Goal: Transaction & Acquisition: Purchase product/service

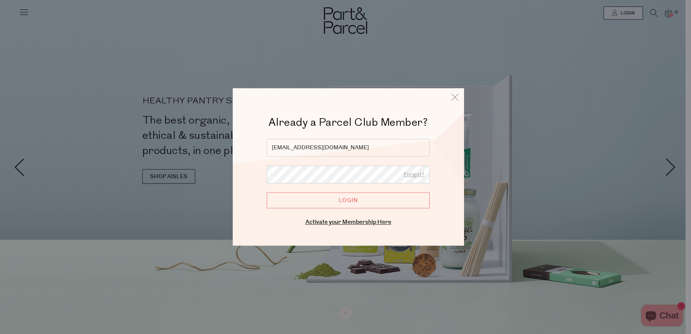
click at [349, 200] on input "Login" at bounding box center [348, 200] width 163 height 16
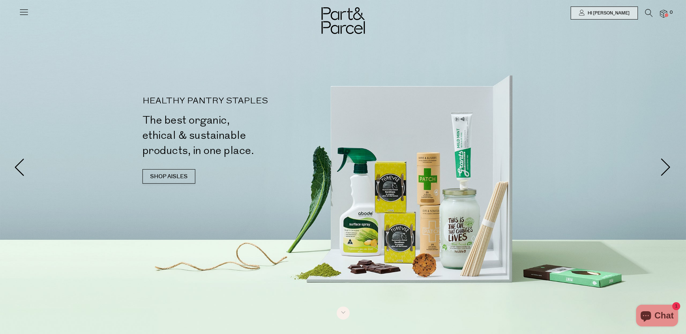
click at [663, 16] on img at bounding box center [663, 14] width 7 height 8
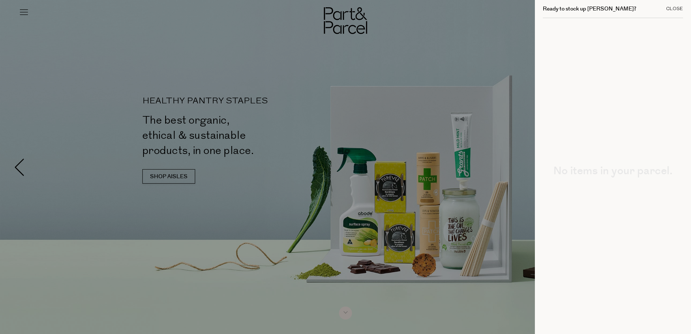
click at [674, 7] on div "Close" at bounding box center [674, 9] width 17 height 5
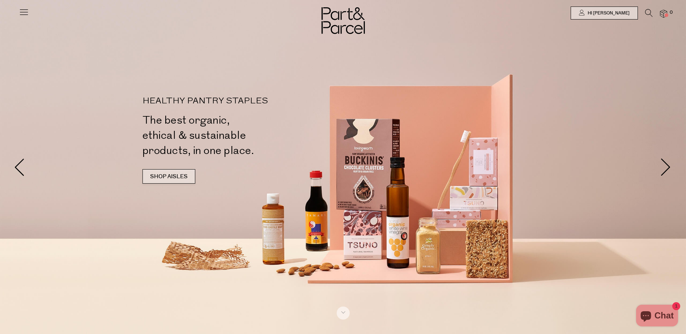
click at [189, 181] on link "SHOP AISLES" at bounding box center [168, 176] width 53 height 14
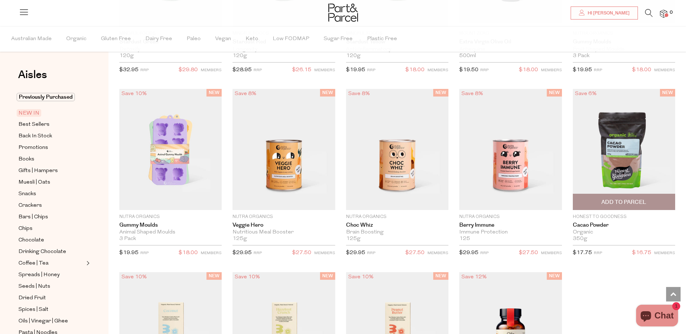
scroll to position [640, 0]
click at [633, 199] on span "Add To Parcel" at bounding box center [623, 203] width 45 height 8
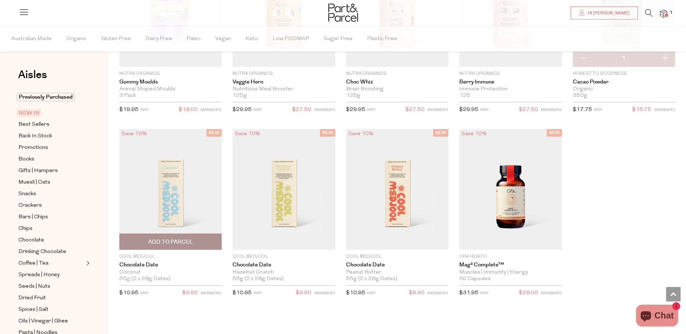
scroll to position [776, 0]
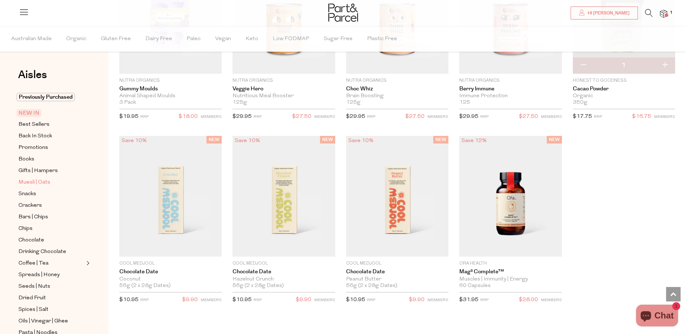
click at [40, 178] on span "Muesli | Oats" at bounding box center [34, 182] width 32 height 9
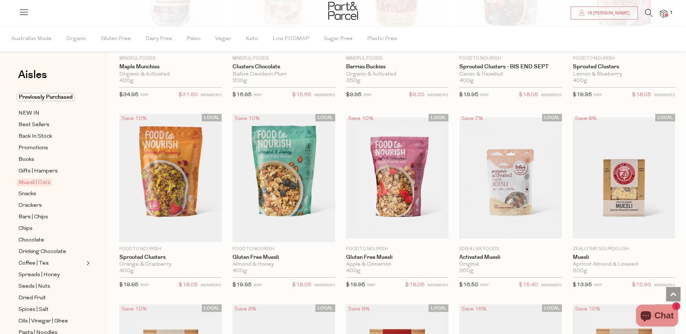
scroll to position [723, 0]
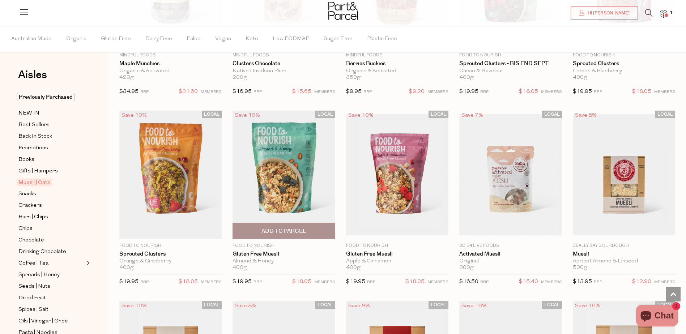
click at [297, 231] on span "Add To Parcel" at bounding box center [283, 231] width 45 height 8
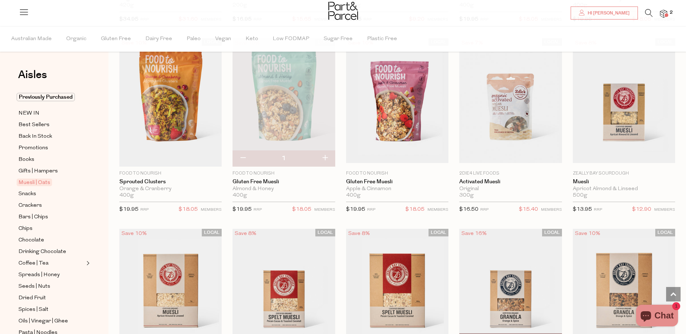
scroll to position [759, 0]
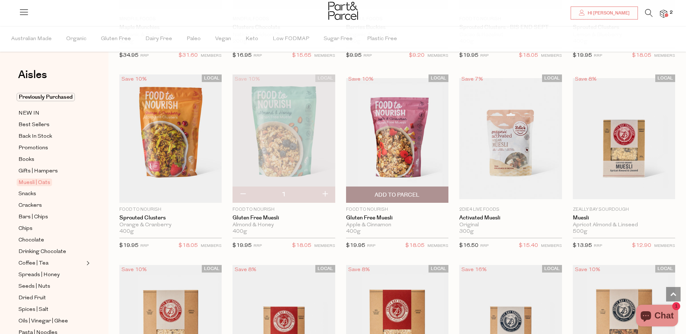
click at [412, 195] on span "Add To Parcel" at bounding box center [397, 195] width 45 height 8
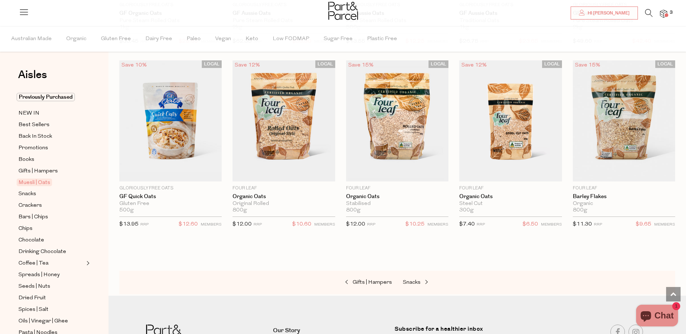
scroll to position [1772, 0]
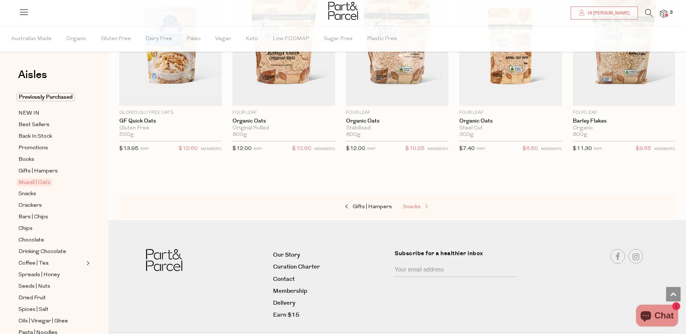
click at [418, 204] on span "Snacks" at bounding box center [412, 206] width 18 height 5
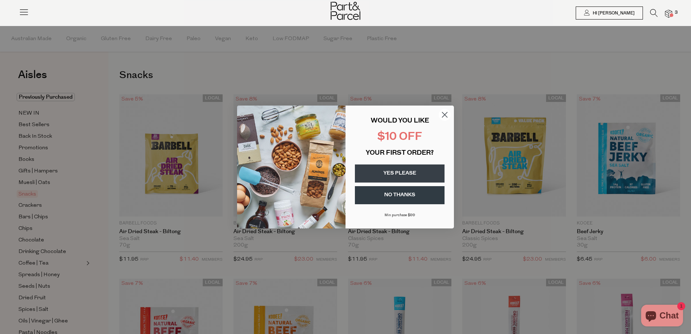
click at [444, 114] on icon "Close dialog" at bounding box center [445, 114] width 5 height 5
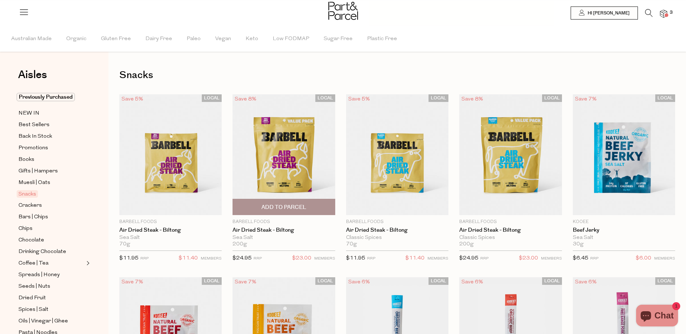
click at [289, 205] on span "Add To Parcel" at bounding box center [283, 208] width 45 height 8
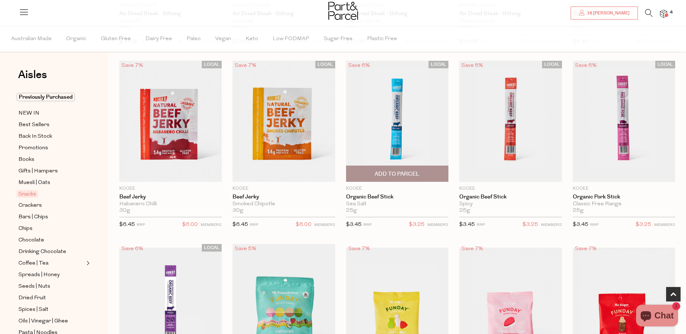
scroll to position [217, 0]
click at [410, 173] on span "Add To Parcel" at bounding box center [397, 174] width 45 height 8
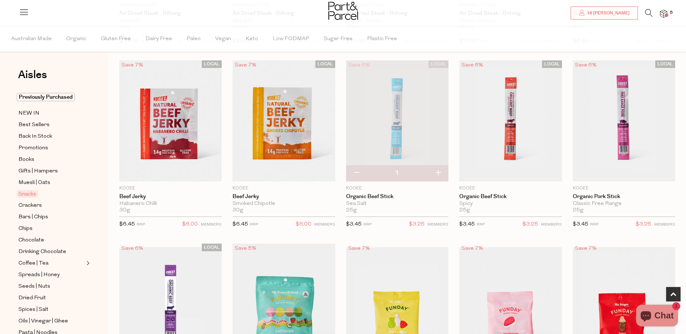
click at [440, 174] on button "button" at bounding box center [438, 173] width 21 height 16
type input "2"
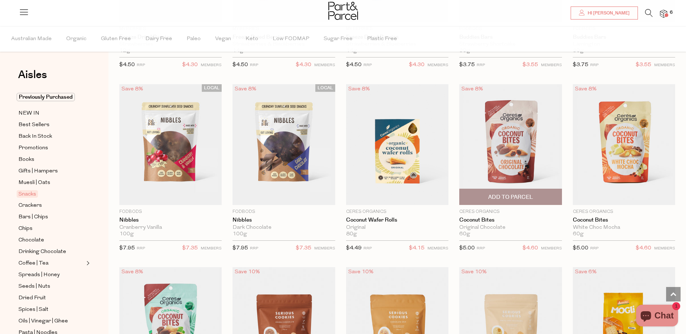
scroll to position [976, 0]
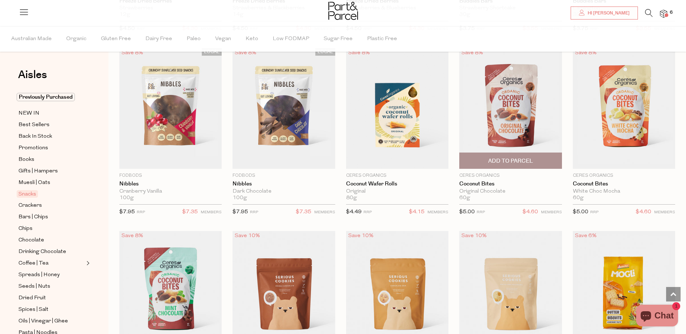
click at [520, 157] on span "Add To Parcel" at bounding box center [510, 161] width 45 height 8
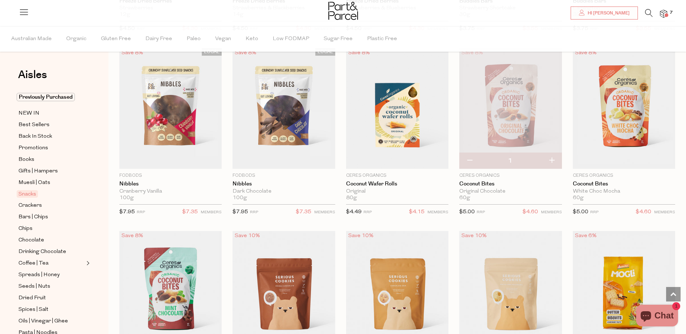
click at [550, 159] on button "button" at bounding box center [551, 161] width 21 height 16
type input "2"
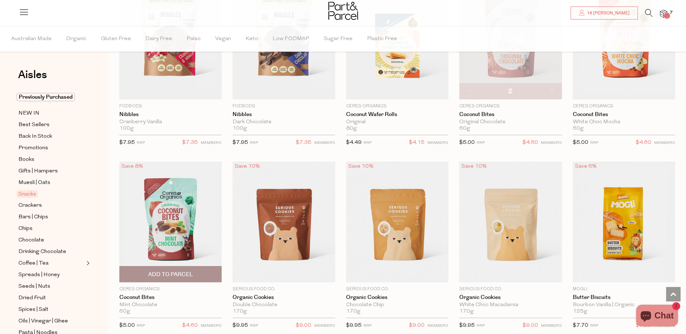
scroll to position [1049, 0]
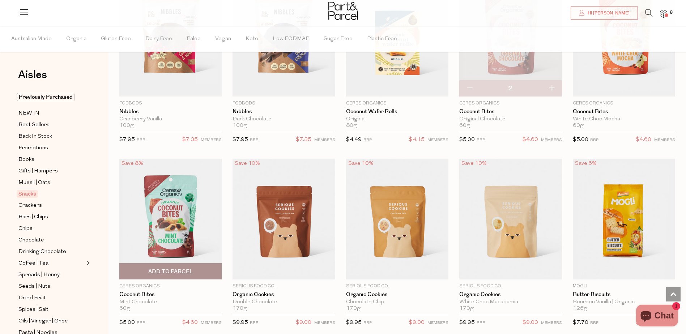
click at [160, 268] on span "Add To Parcel" at bounding box center [170, 272] width 45 height 8
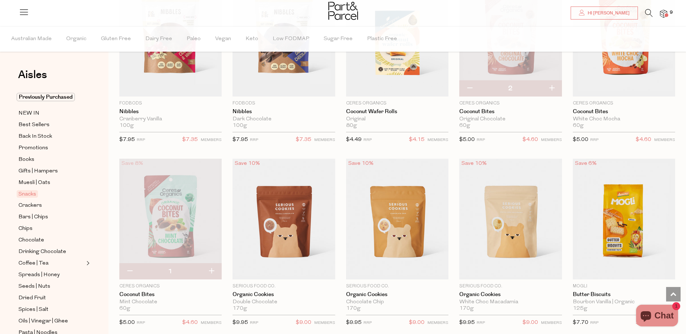
click at [212, 268] on button "button" at bounding box center [211, 272] width 21 height 16
type input "2"
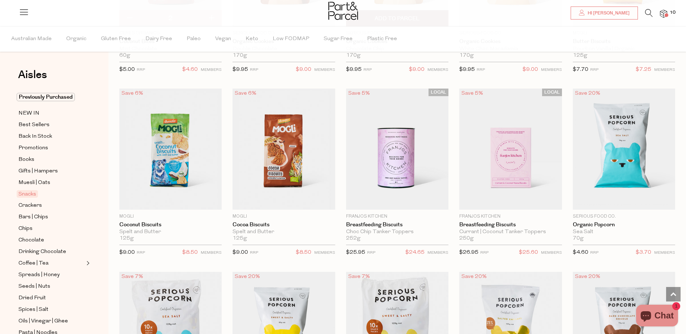
scroll to position [1338, 0]
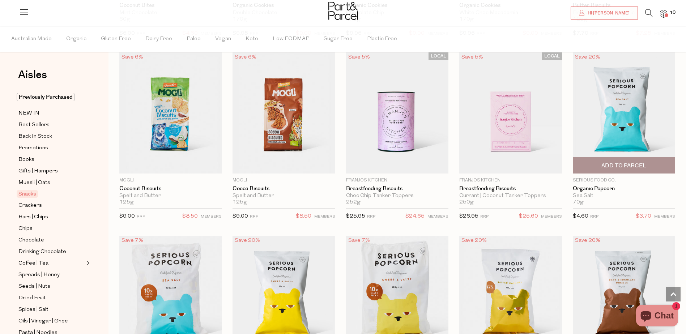
click at [637, 162] on span "Add To Parcel" at bounding box center [623, 166] width 45 height 8
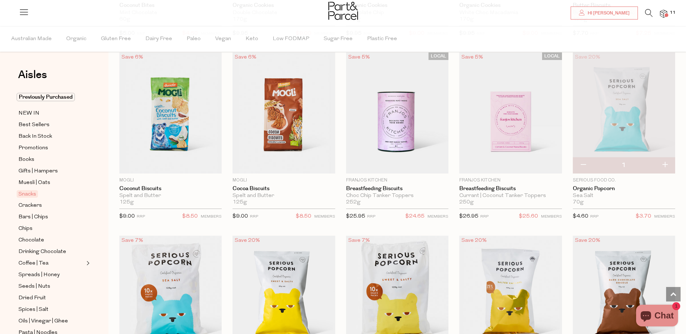
click at [584, 162] on button "button" at bounding box center [583, 165] width 21 height 16
type input "0"
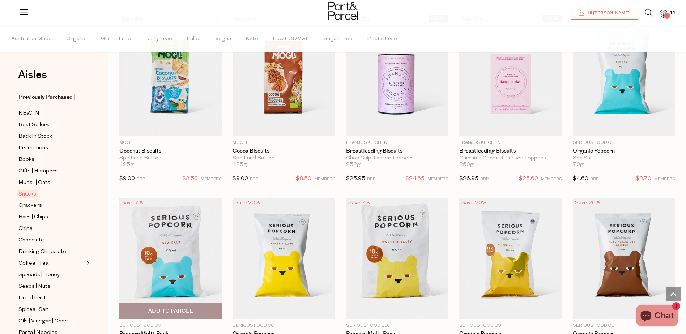
scroll to position [1410, 0]
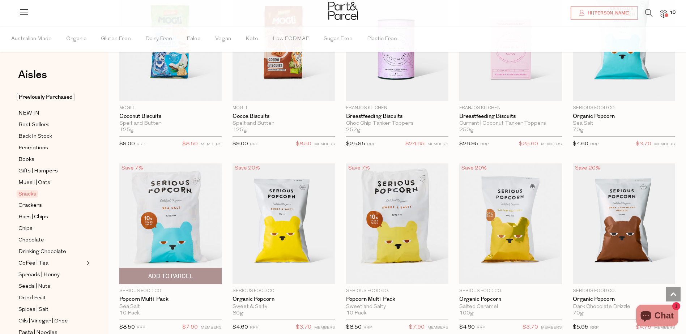
click at [182, 273] on span "Add To Parcel" at bounding box center [170, 277] width 45 height 8
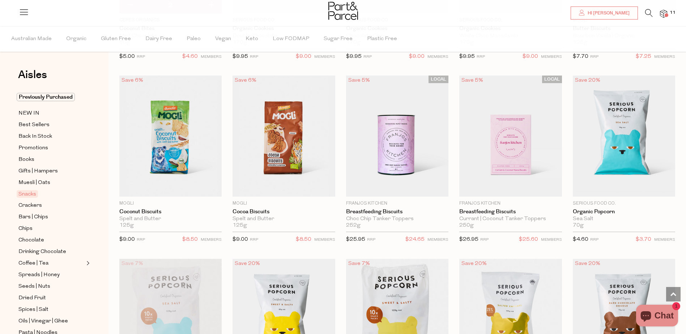
scroll to position [1302, 0]
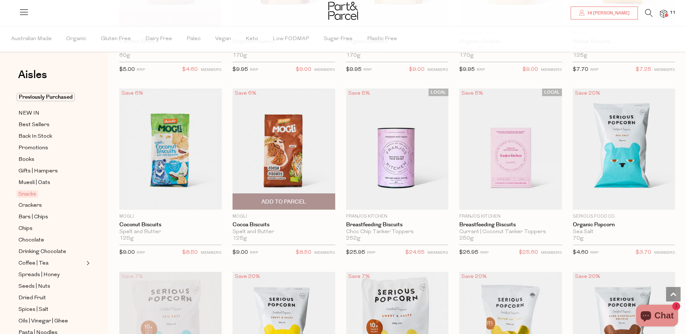
click at [285, 198] on span "Add To Parcel" at bounding box center [283, 202] width 45 height 8
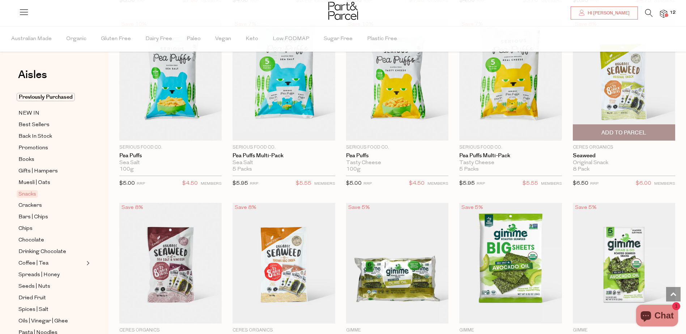
scroll to position [1736, 0]
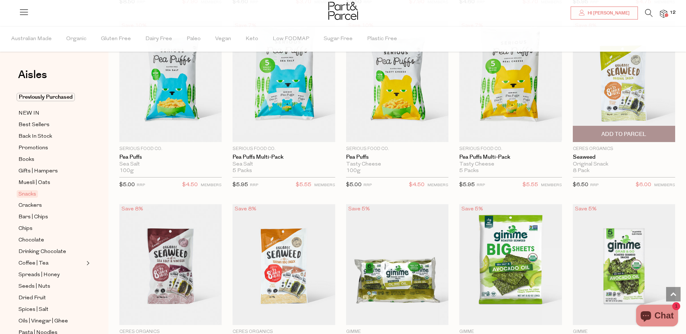
click at [629, 132] on span "Add To Parcel" at bounding box center [623, 135] width 45 height 8
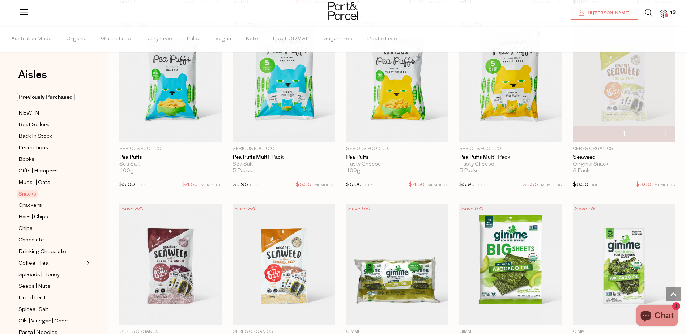
click at [666, 131] on button "button" at bounding box center [664, 134] width 21 height 16
type input "2"
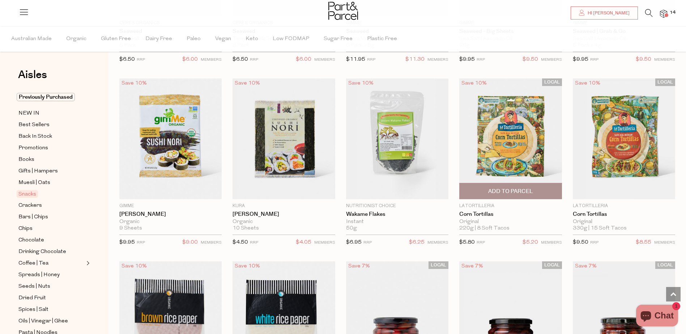
scroll to position [2061, 0]
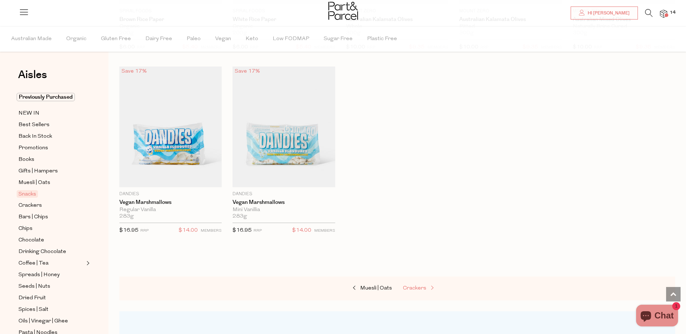
click at [411, 286] on span "Crackers" at bounding box center [415, 288] width 24 height 5
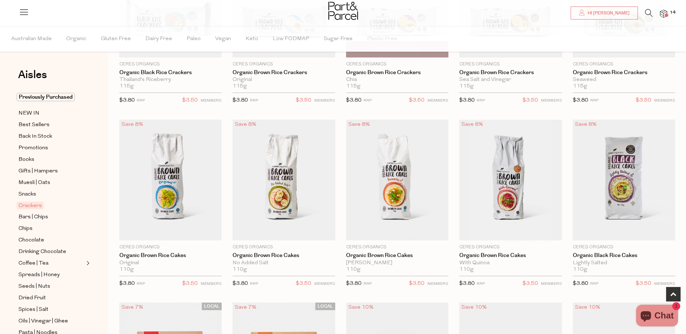
scroll to position [362, 0]
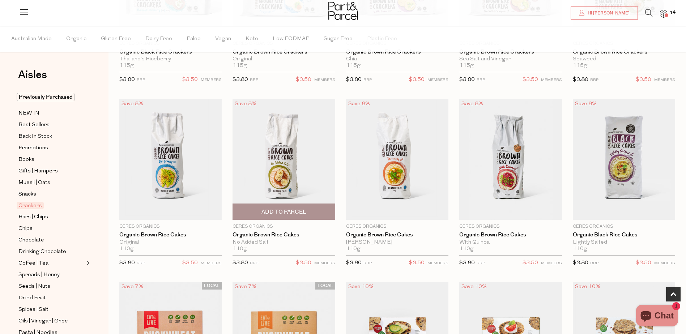
click at [289, 208] on span "Add To Parcel" at bounding box center [283, 212] width 45 height 8
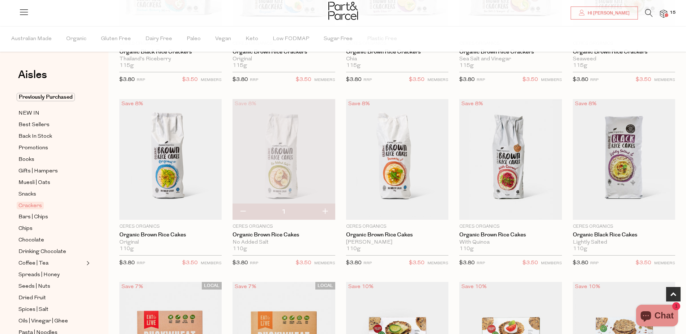
click at [325, 209] on button "button" at bounding box center [325, 212] width 21 height 16
type input "2"
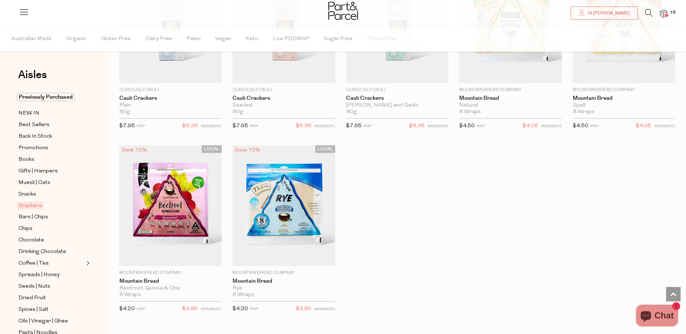
scroll to position [1302, 0]
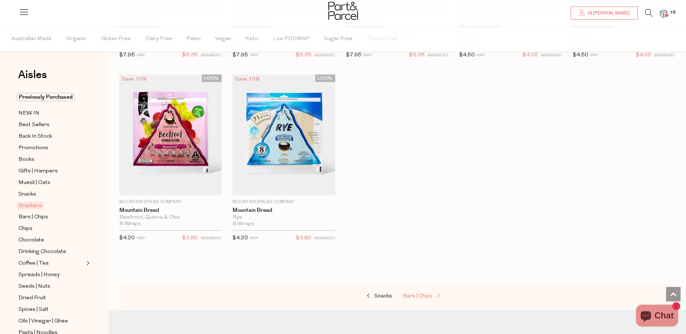
click at [418, 296] on span "Bars | Chips" at bounding box center [418, 296] width 30 height 5
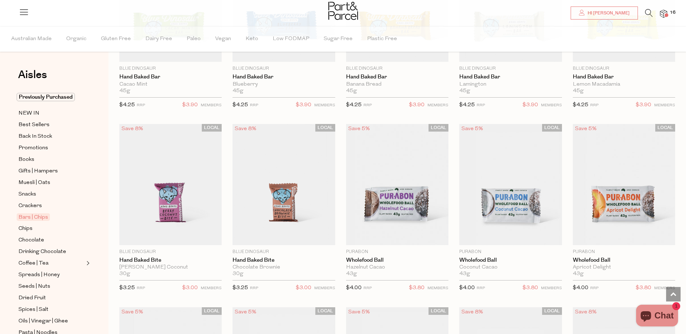
scroll to position [1302, 0]
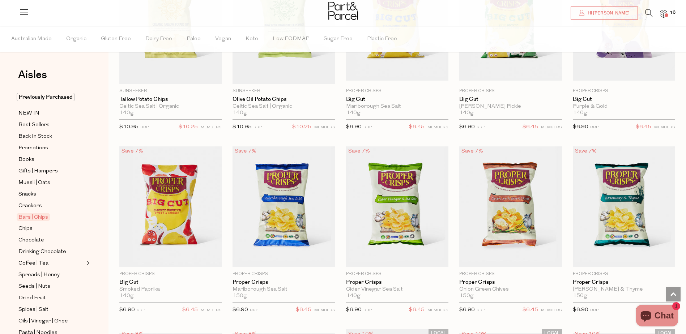
scroll to position [2169, 0]
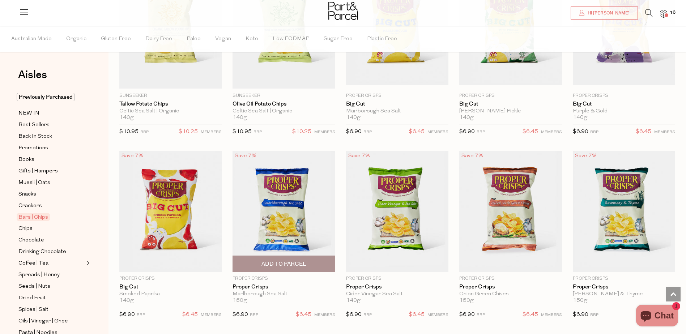
click at [285, 260] on span "Add To Parcel" at bounding box center [283, 264] width 45 height 8
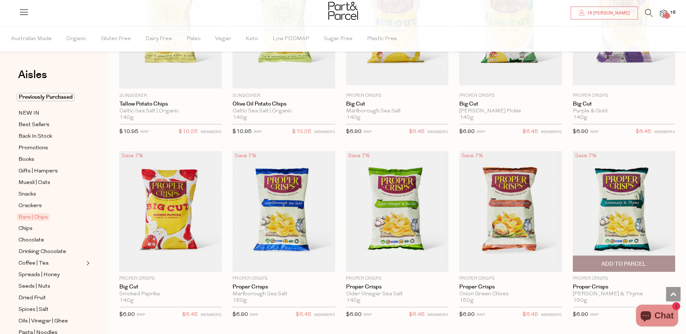
click at [629, 261] on span "Add To Parcel" at bounding box center [623, 264] width 45 height 8
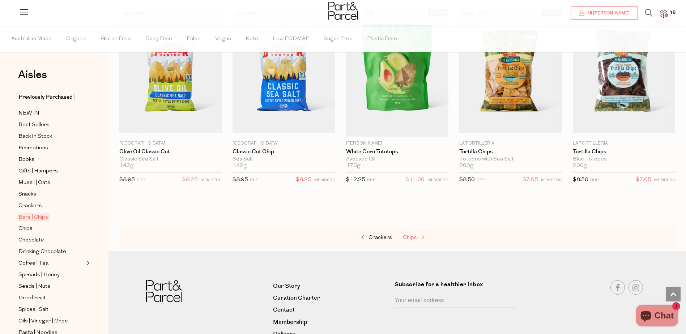
click at [410, 235] on span "Chips" at bounding box center [410, 237] width 14 height 5
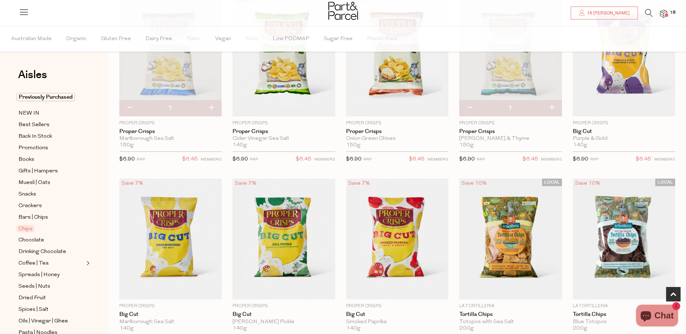
scroll to position [325, 0]
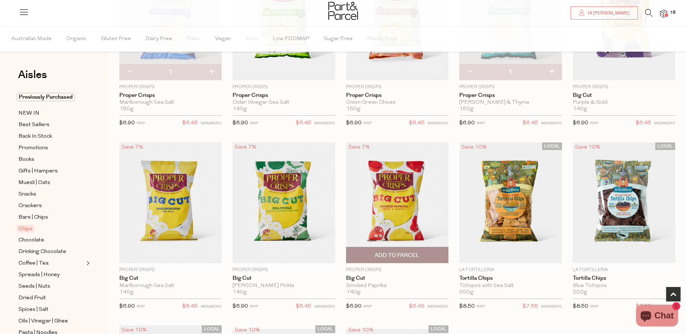
click at [389, 253] on span "Add To Parcel" at bounding box center [397, 256] width 45 height 8
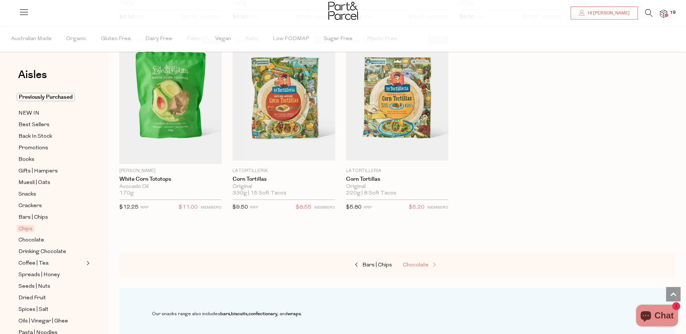
click at [411, 262] on span "Chocolate" at bounding box center [416, 264] width 26 height 5
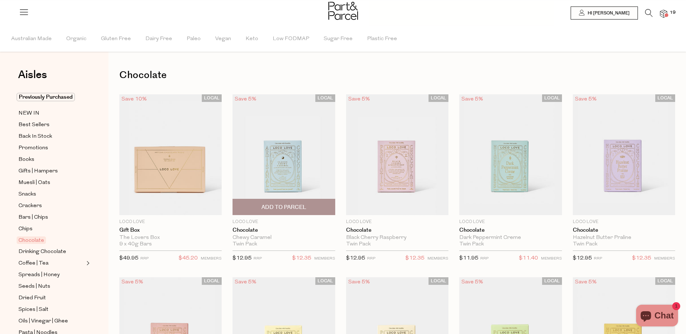
click at [284, 206] on span "Add To Parcel" at bounding box center [283, 208] width 45 height 8
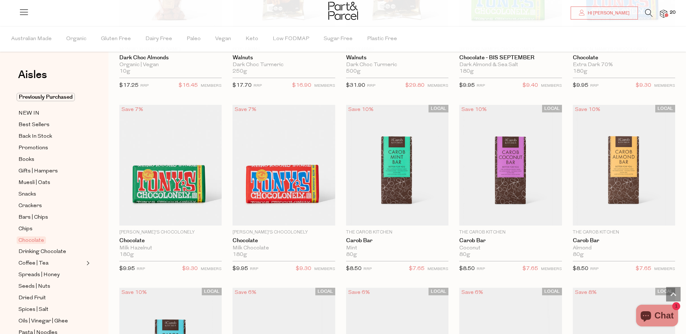
scroll to position [1555, 0]
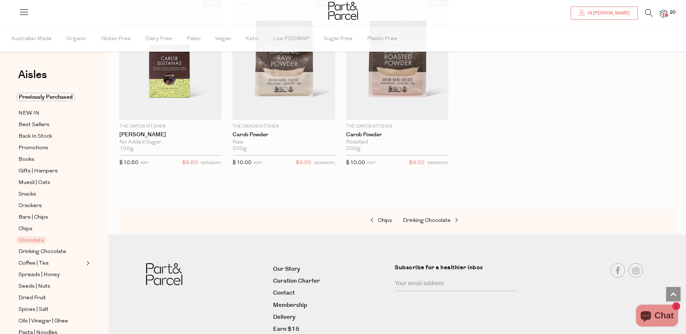
scroll to position [2133, 0]
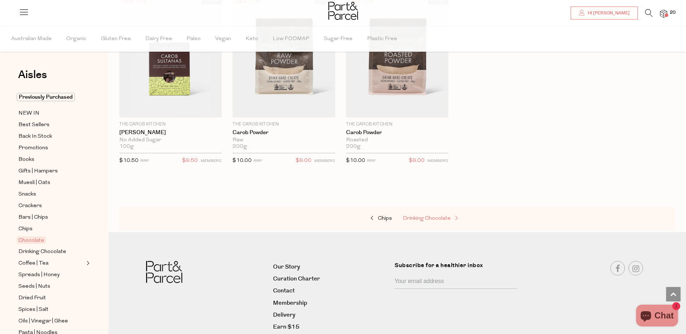
click at [427, 216] on span "Drinking Chocolate" at bounding box center [427, 218] width 48 height 5
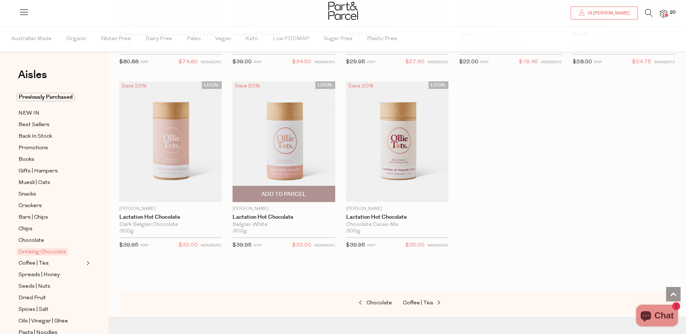
scroll to position [579, 0]
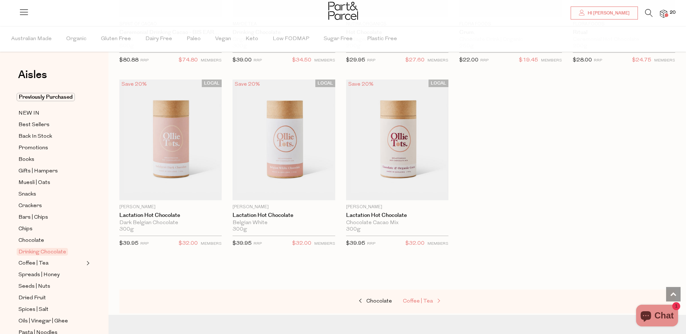
click at [414, 299] on span "Coffee | Tea" at bounding box center [418, 301] width 30 height 5
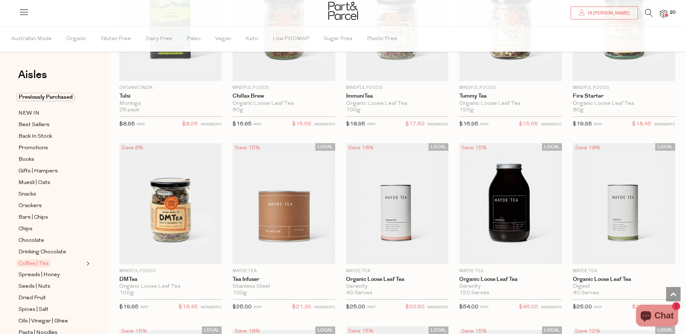
scroll to position [1374, 0]
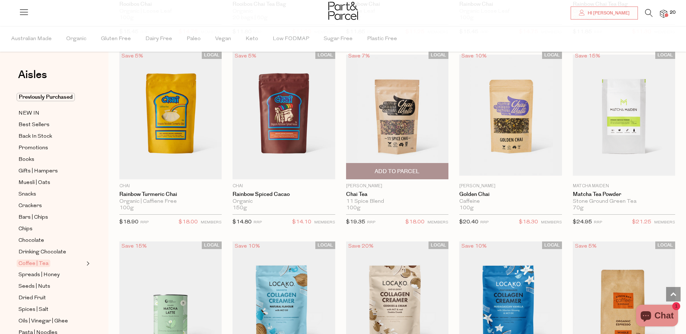
scroll to position [2567, 0]
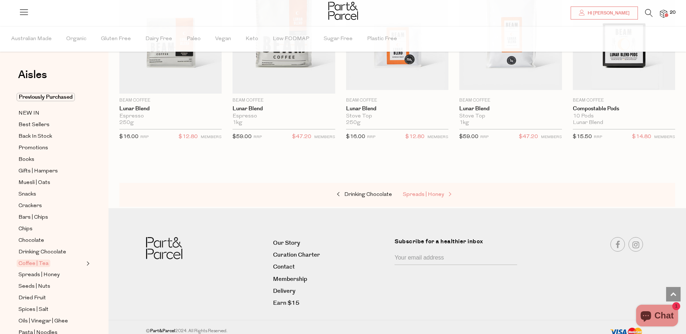
click at [432, 192] on span "Spreads | Honey" at bounding box center [423, 194] width 41 height 5
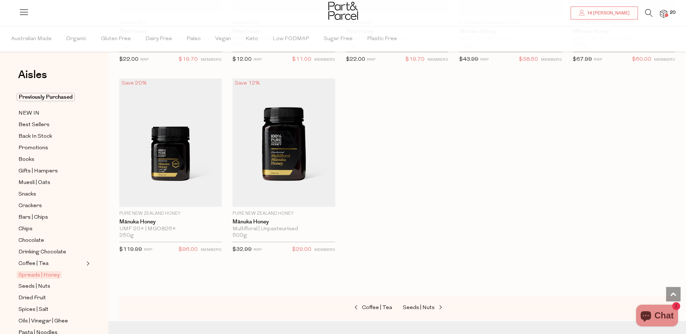
scroll to position [1699, 0]
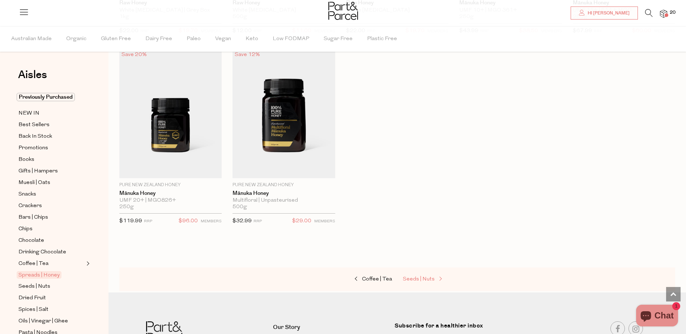
click at [430, 277] on span "Seeds | Nuts" at bounding box center [419, 279] width 32 height 5
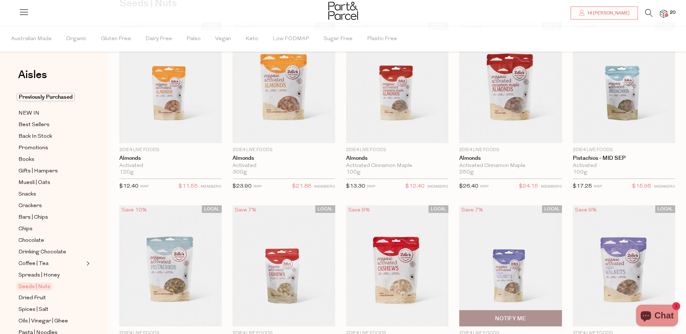
scroll to position [72, 0]
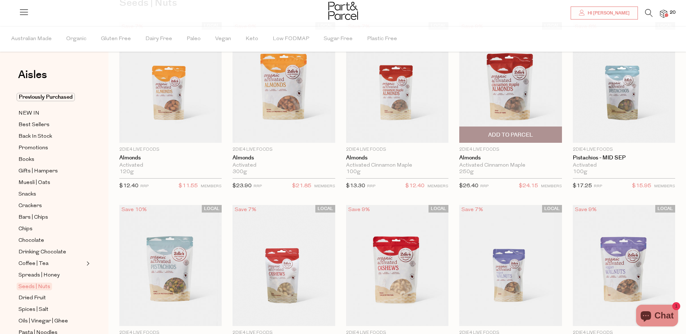
click at [503, 135] on span "Add To Parcel" at bounding box center [510, 135] width 45 height 8
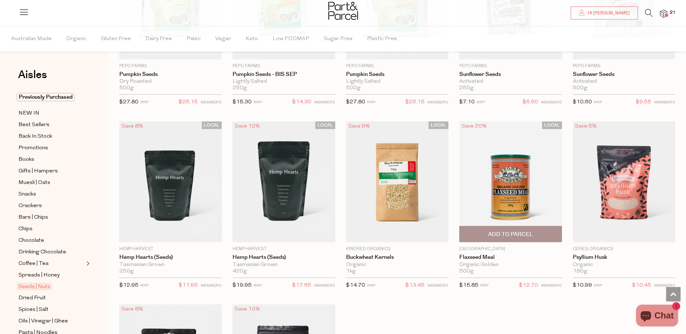
scroll to position [1446, 0]
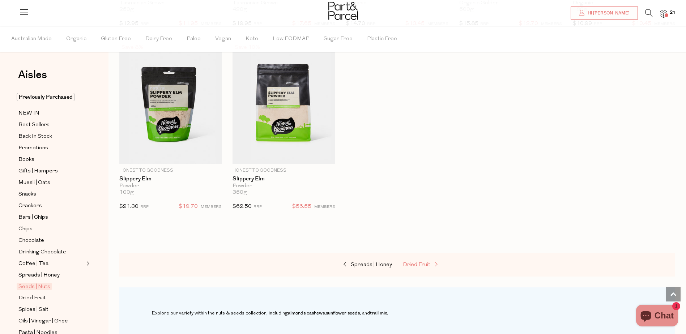
click at [425, 262] on span "Dried Fruit" at bounding box center [416, 264] width 27 height 5
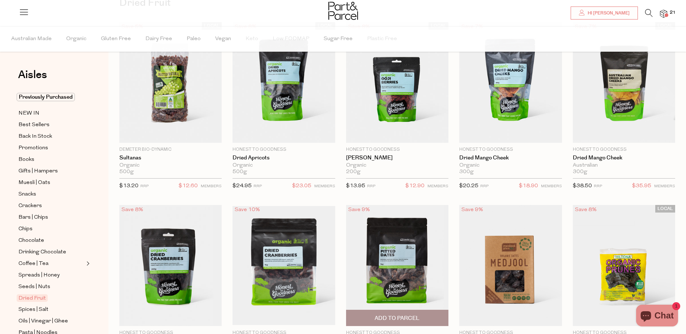
scroll to position [108, 0]
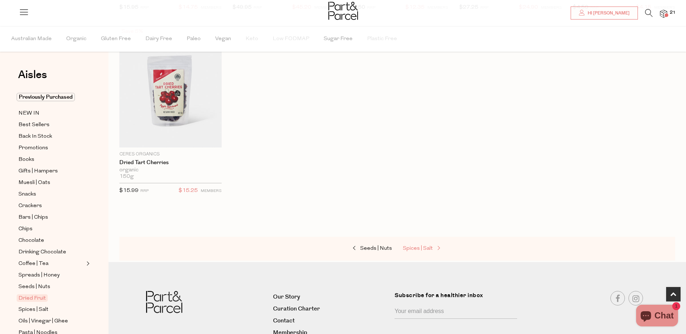
click at [425, 248] on span "Spices | Salt" at bounding box center [418, 248] width 30 height 5
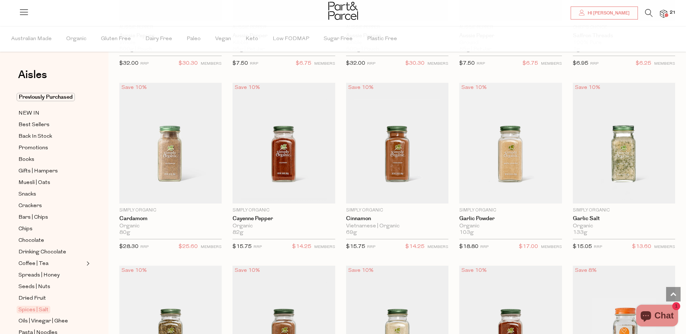
scroll to position [759, 0]
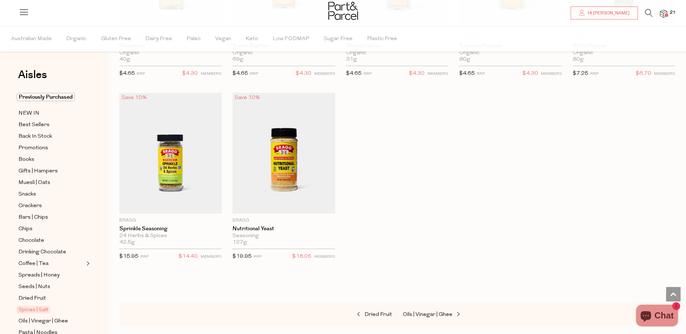
scroll to position [2097, 0]
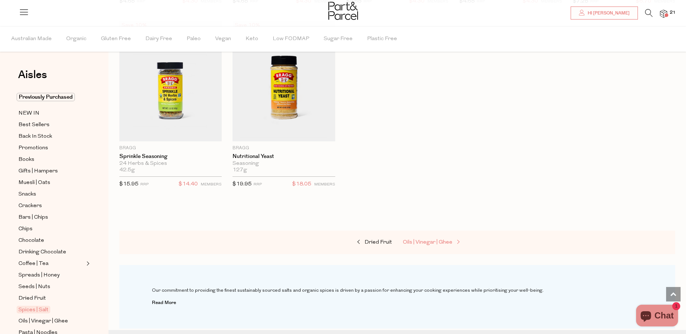
click at [430, 240] on span "Oils | Vinegar | Ghee" at bounding box center [428, 242] width 50 height 5
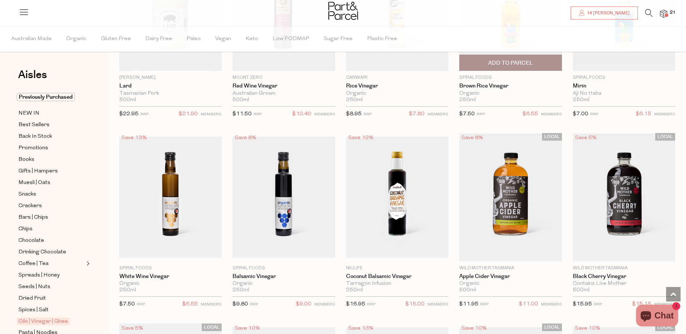
scroll to position [1306, 0]
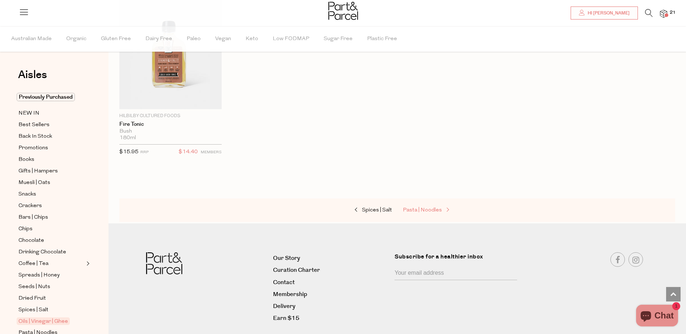
click at [417, 208] on span "Pasta | Noodles" at bounding box center [422, 210] width 39 height 5
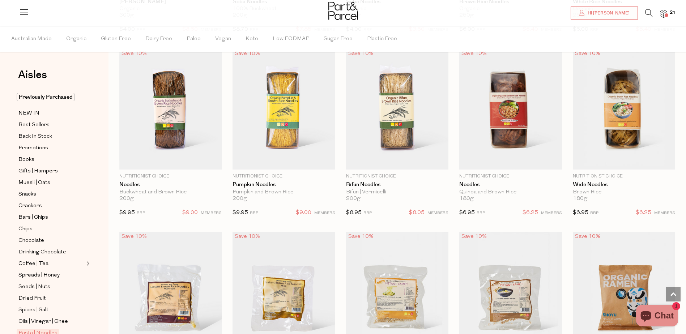
scroll to position [1519, 0]
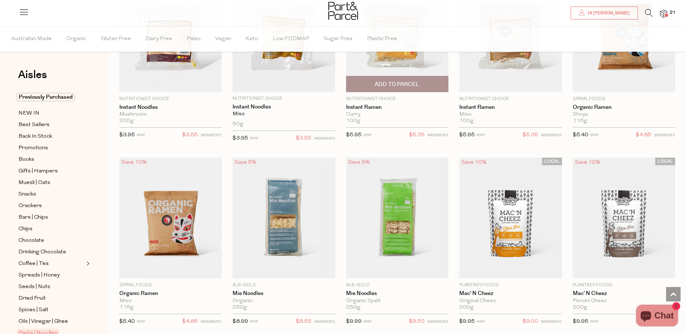
scroll to position [1808, 0]
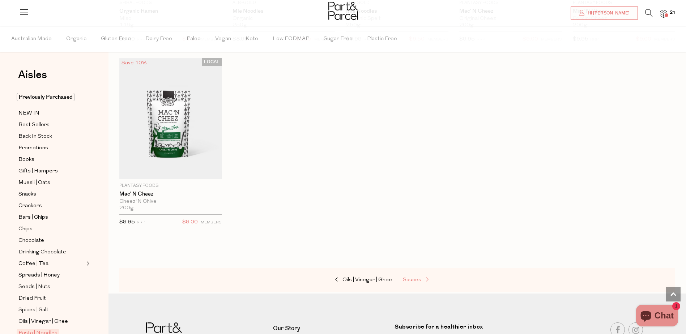
click at [417, 277] on span "Sauces" at bounding box center [412, 279] width 18 height 5
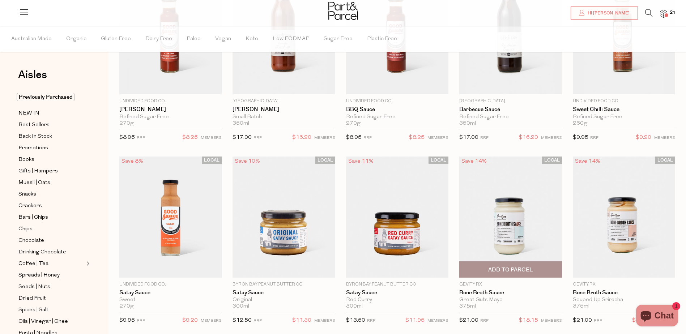
scroll to position [145, 0]
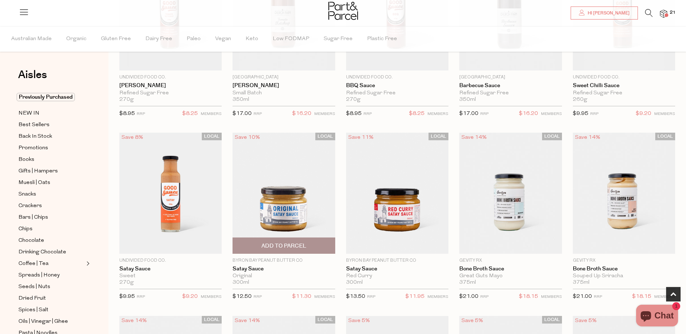
click at [290, 244] on span "Add To Parcel" at bounding box center [283, 246] width 45 height 8
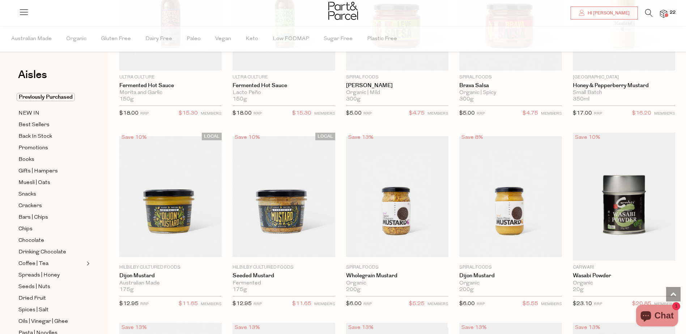
scroll to position [1446, 0]
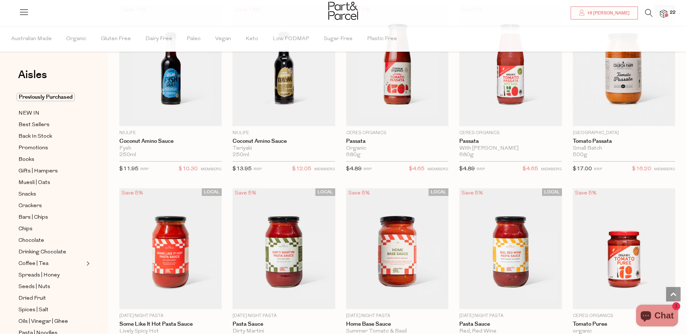
scroll to position [2133, 0]
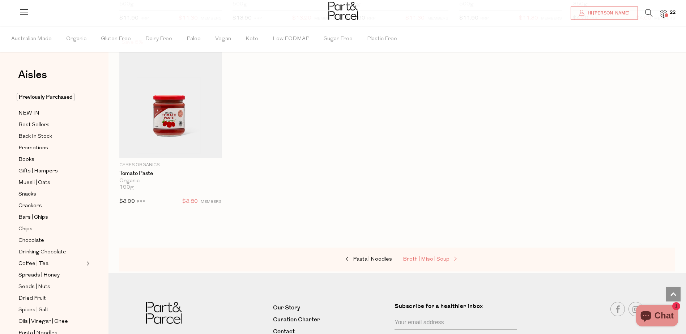
click at [441, 257] on span "Broth | Miso | Soup" at bounding box center [426, 259] width 47 height 5
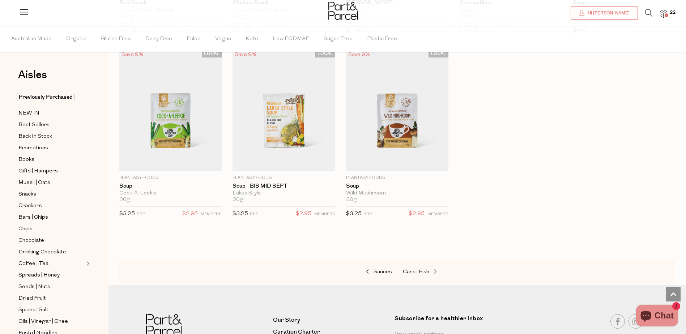
scroll to position [1193, 0]
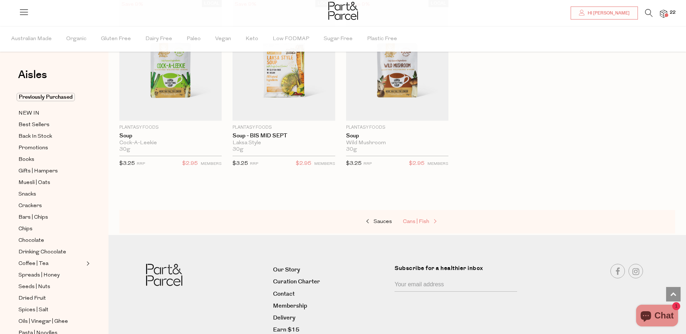
click at [420, 222] on span "Cans | Fish" at bounding box center [416, 221] width 26 height 5
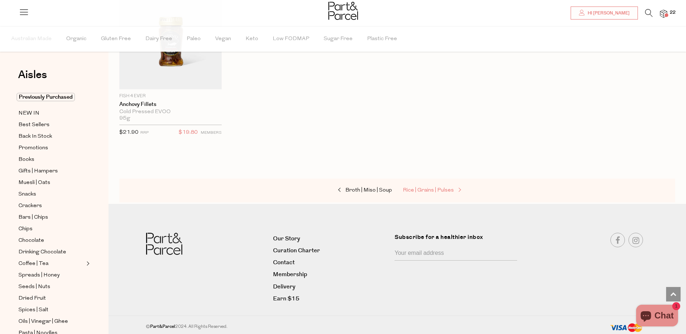
click at [444, 189] on span "Rice | Grains | Pulses" at bounding box center [428, 190] width 51 height 5
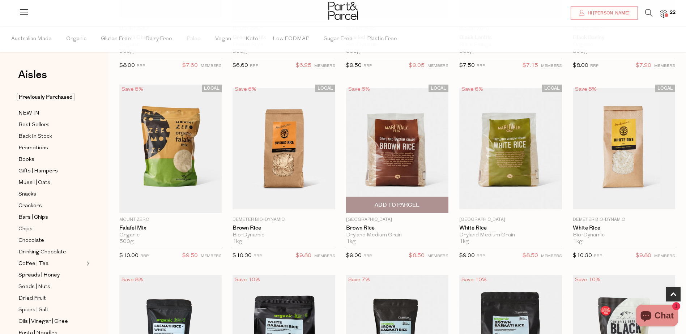
scroll to position [217, 0]
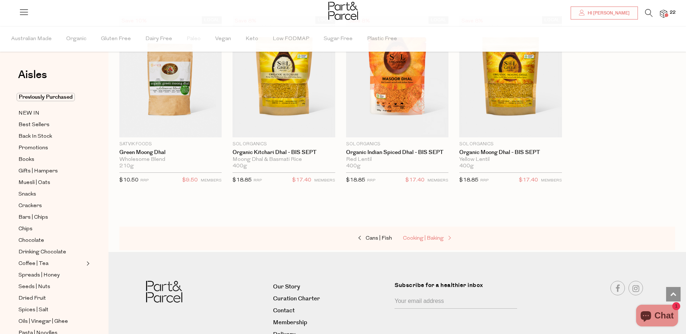
click at [444, 239] on span at bounding box center [449, 238] width 10 height 5
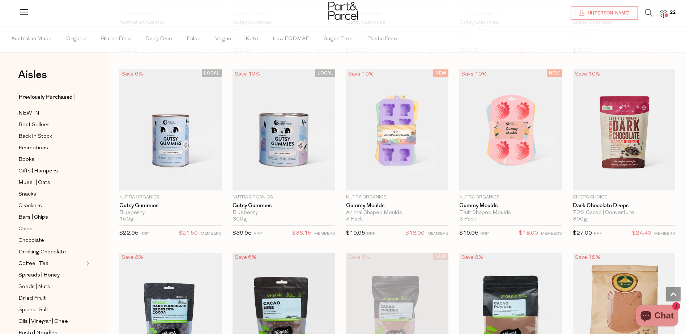
scroll to position [759, 0]
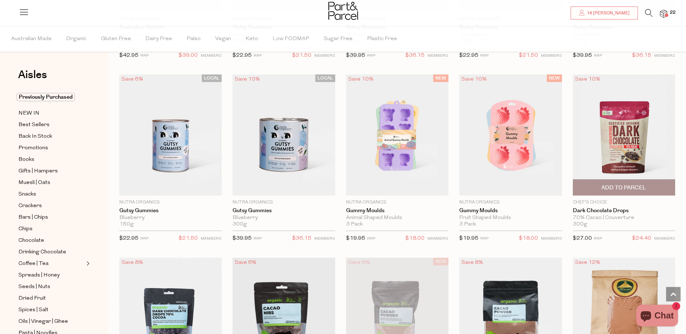
click at [621, 186] on span "Add To Parcel" at bounding box center [623, 188] width 45 height 8
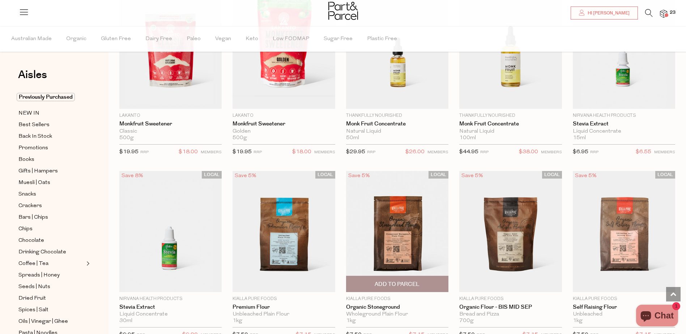
scroll to position [1591, 0]
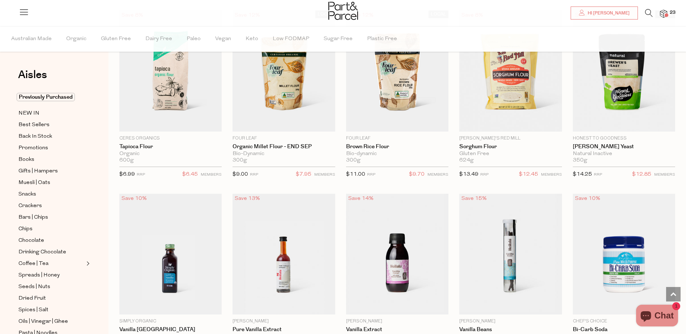
scroll to position [2676, 0]
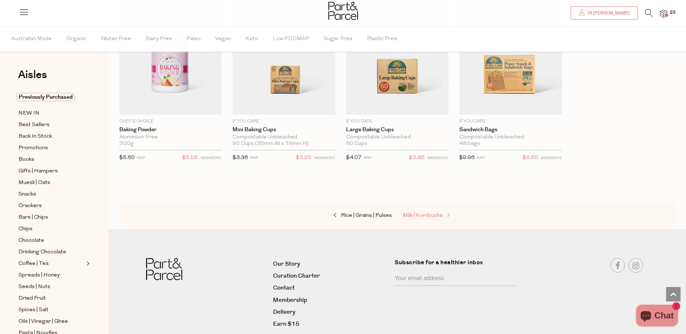
click at [431, 213] on span "Milk | Kombucha" at bounding box center [423, 215] width 40 height 5
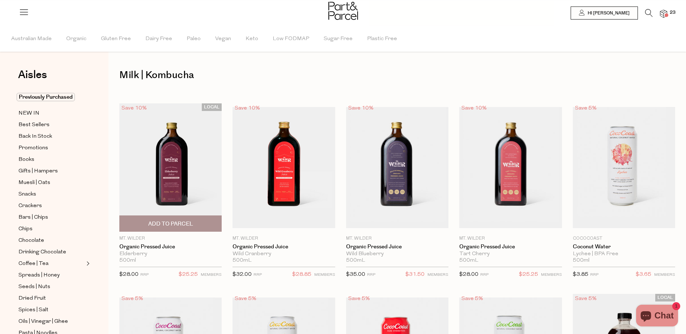
click at [172, 223] on span "Add To Parcel" at bounding box center [170, 224] width 45 height 8
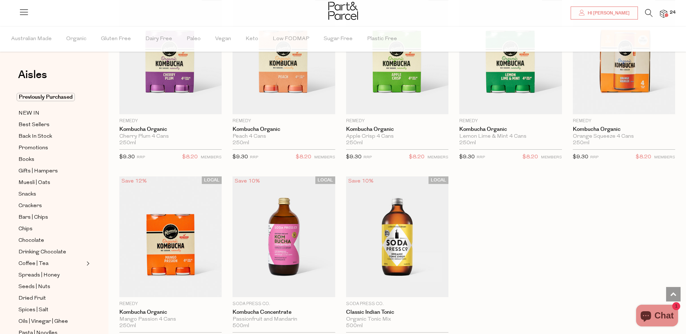
scroll to position [1085, 0]
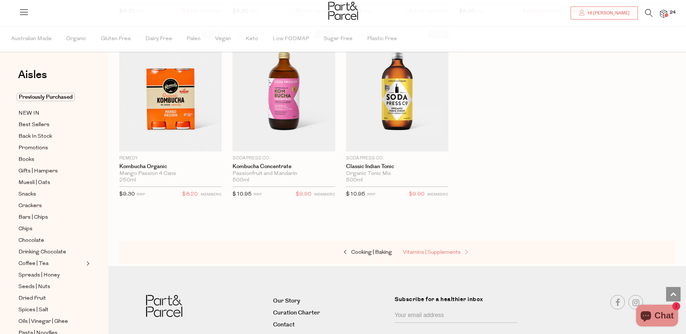
click at [407, 251] on span "Vitamins | Supplements" at bounding box center [432, 252] width 58 height 5
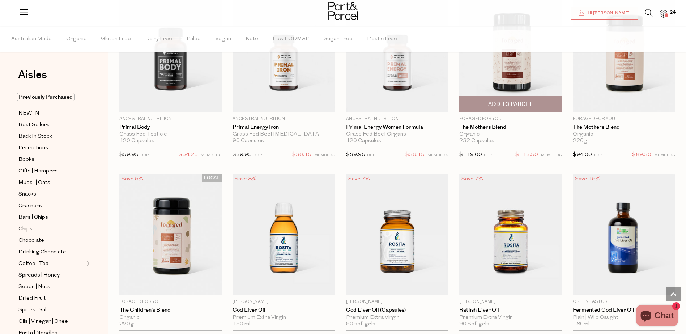
scroll to position [1414, 0]
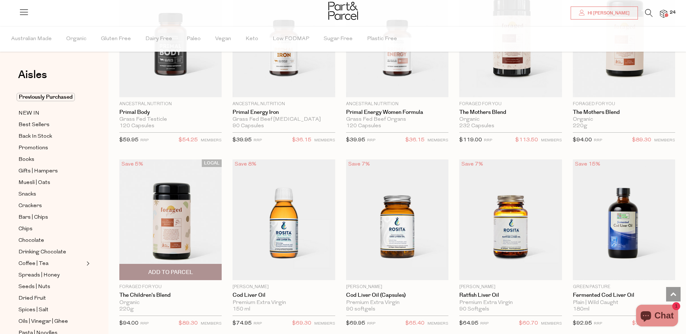
click at [174, 269] on span "Add To Parcel" at bounding box center [170, 273] width 45 height 8
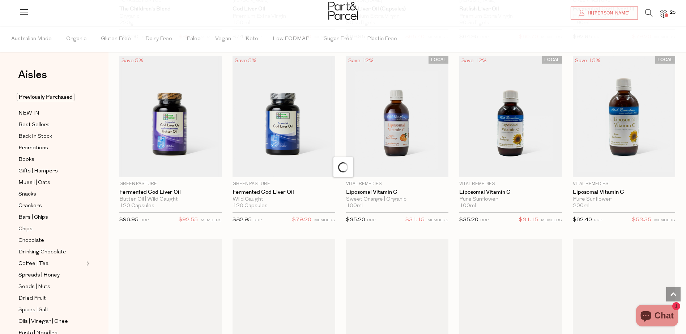
scroll to position [1703, 0]
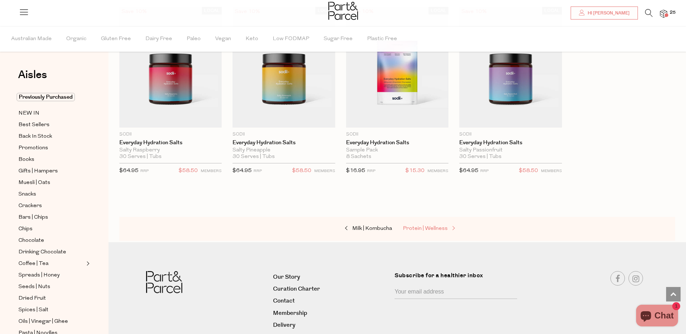
click at [432, 226] on span "Protein | Wellness" at bounding box center [425, 228] width 45 height 5
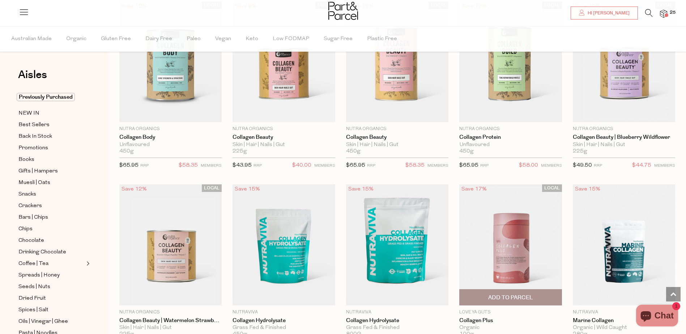
scroll to position [651, 0]
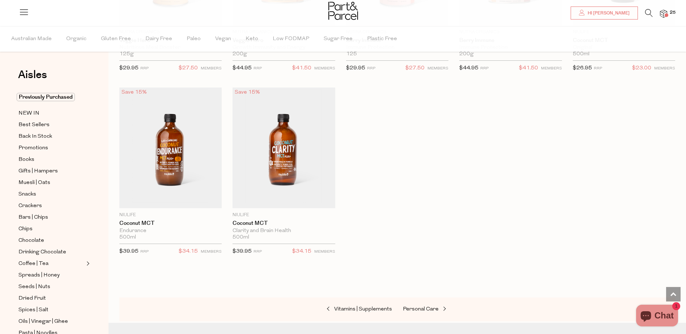
scroll to position [2965, 0]
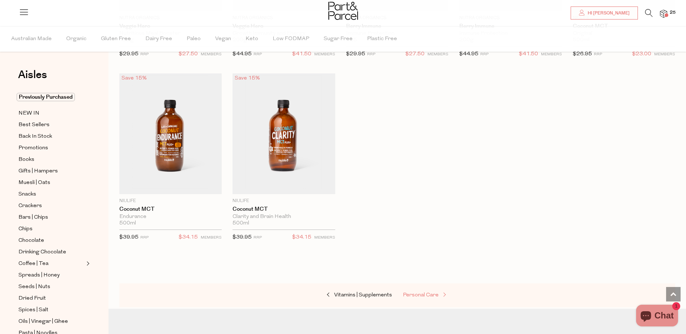
click at [421, 293] on span "Personal Care" at bounding box center [421, 295] width 36 height 5
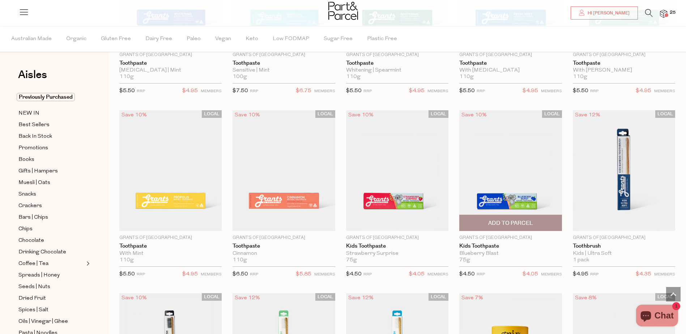
scroll to position [904, 0]
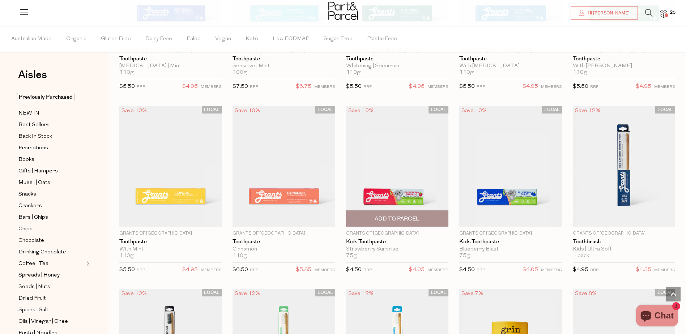
click at [417, 217] on span "Add To Parcel" at bounding box center [397, 219] width 45 height 8
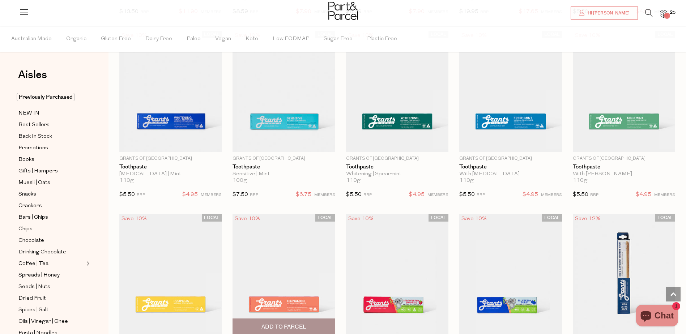
scroll to position [795, 0]
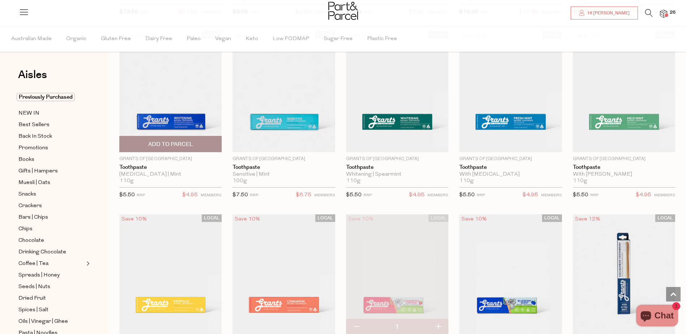
click at [180, 136] on span "Add To Parcel" at bounding box center [170, 144] width 98 height 16
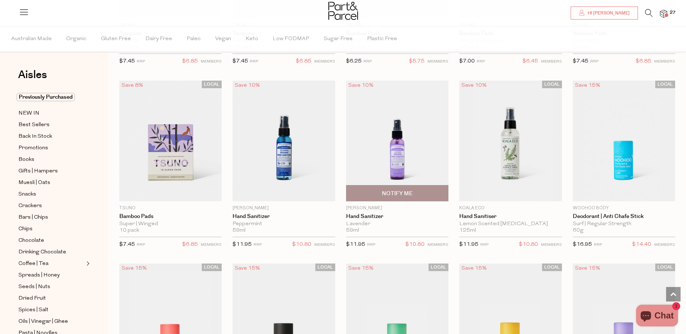
scroll to position [1482, 0]
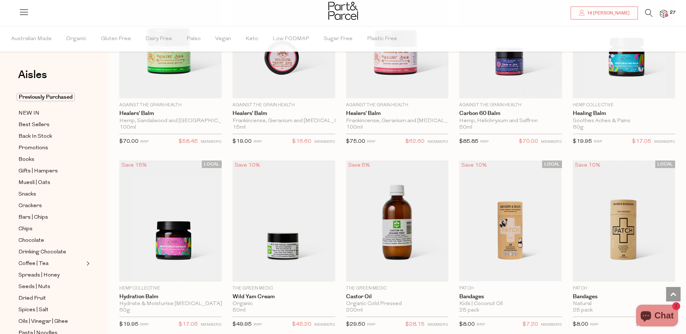
scroll to position [2567, 0]
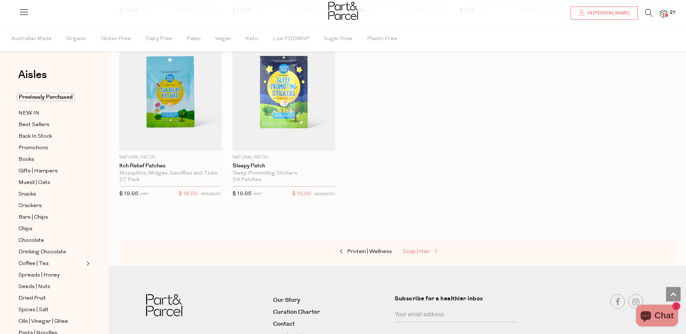
click at [413, 249] on span "Soap | Hair" at bounding box center [416, 251] width 27 height 5
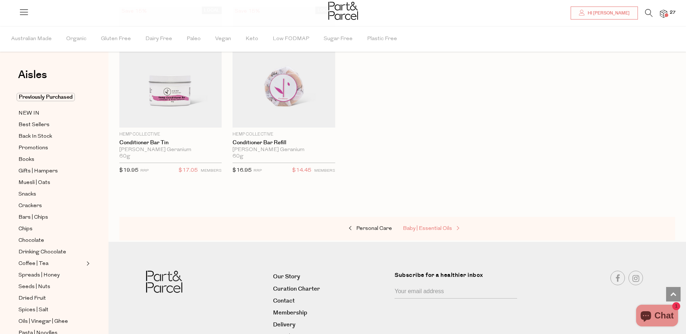
click at [439, 227] on span "Baby | Essential Oils" at bounding box center [427, 228] width 49 height 5
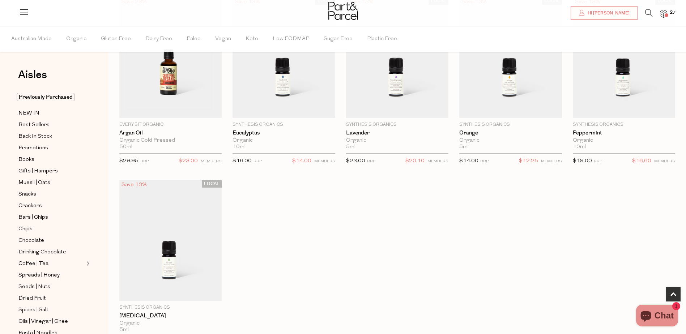
scroll to position [470, 0]
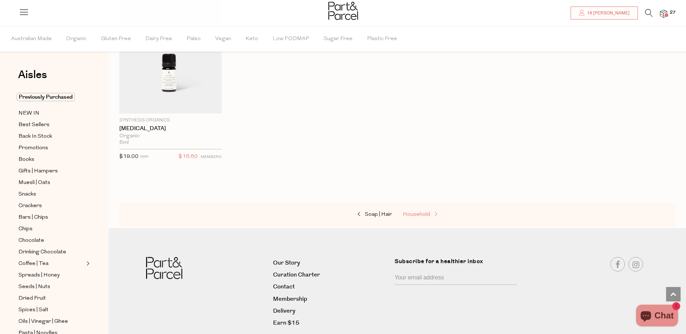
click at [430, 214] on span at bounding box center [435, 214] width 10 height 5
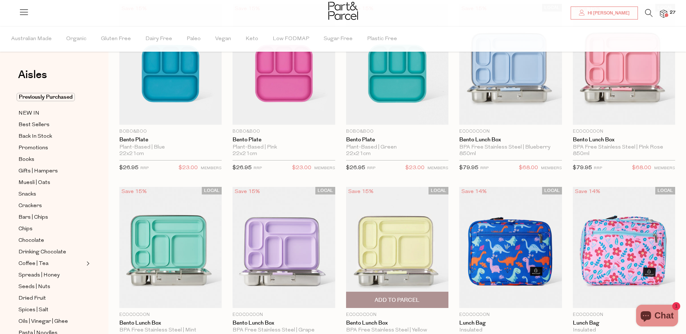
scroll to position [108, 0]
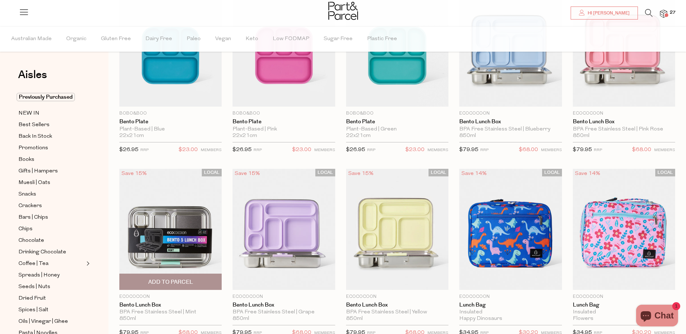
click at [171, 279] on span "Add To Parcel" at bounding box center [170, 282] width 45 height 8
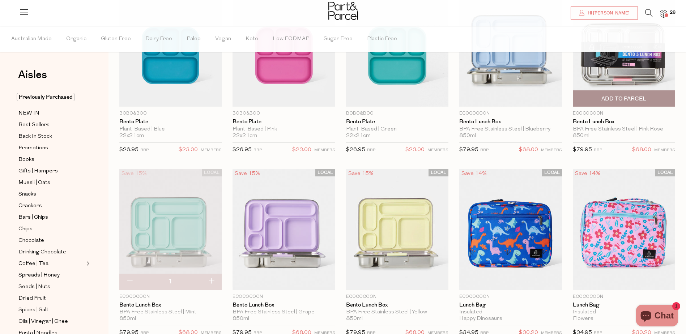
click at [631, 98] on span "Add To Parcel" at bounding box center [623, 99] width 45 height 8
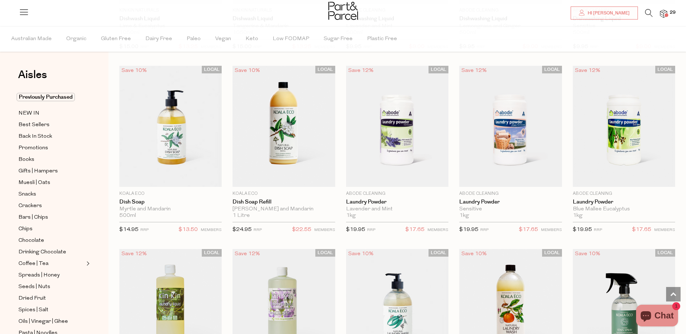
scroll to position [1374, 0]
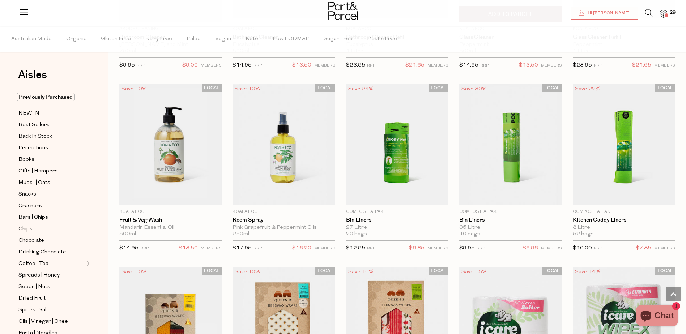
scroll to position [2603, 0]
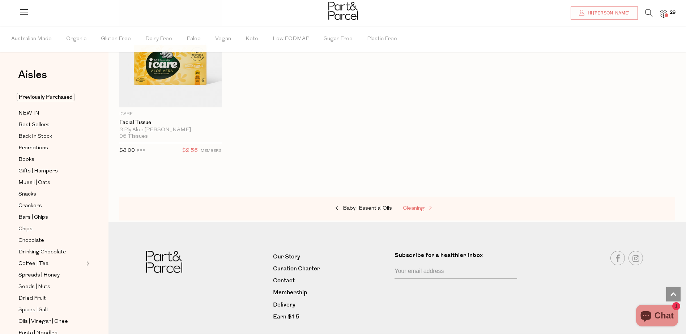
click at [422, 206] on span "Cleaning" at bounding box center [414, 208] width 22 height 5
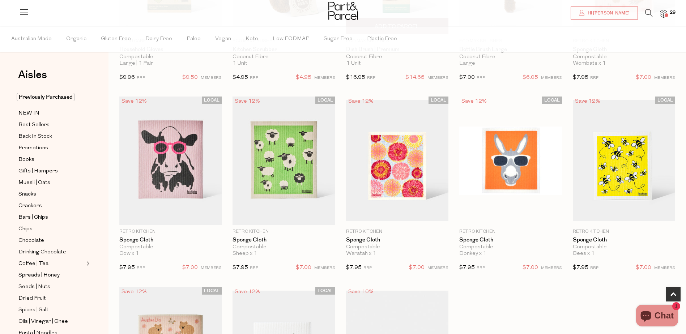
scroll to position [398, 0]
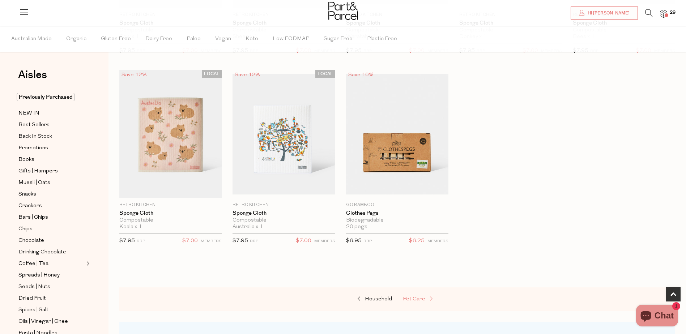
click at [423, 298] on span "Pet Care" at bounding box center [414, 298] width 22 height 5
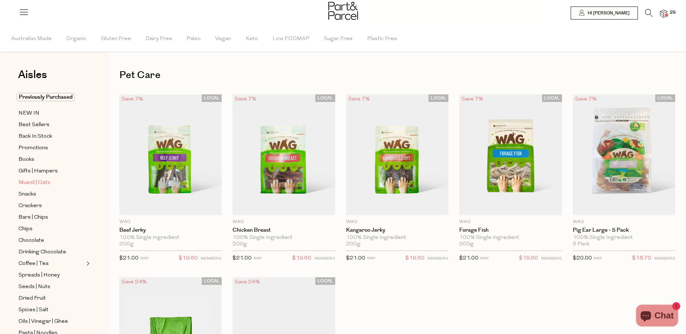
click at [36, 179] on span "Muesli | Oats" at bounding box center [34, 183] width 32 height 9
